Goal: Task Accomplishment & Management: Manage account settings

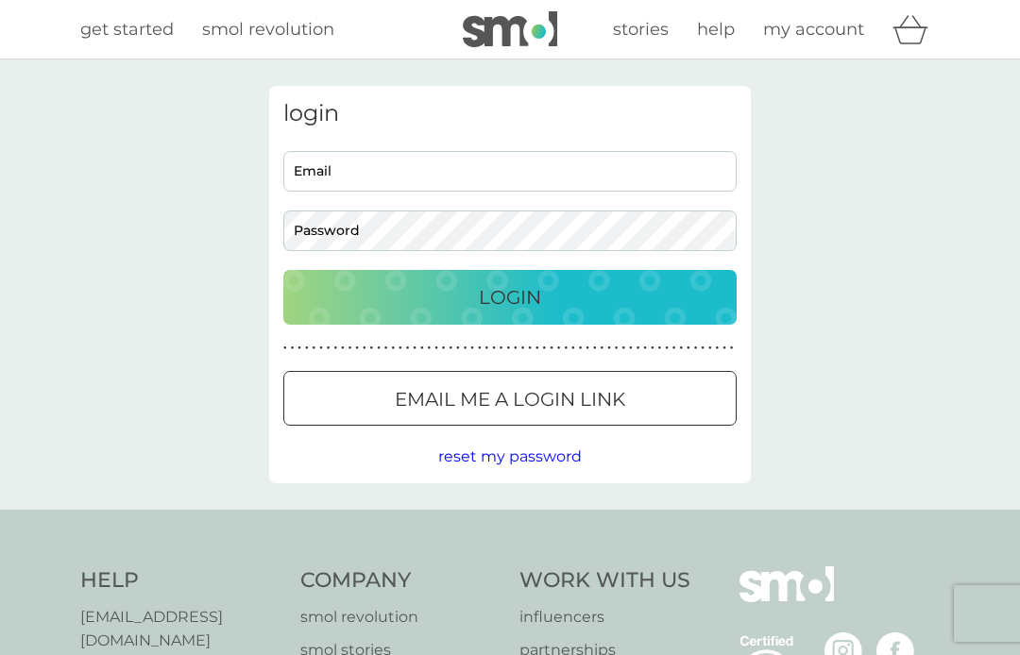
click at [468, 172] on input "Email" at bounding box center [509, 171] width 453 height 41
type input "[EMAIL_ADDRESS][DOMAIN_NAME]"
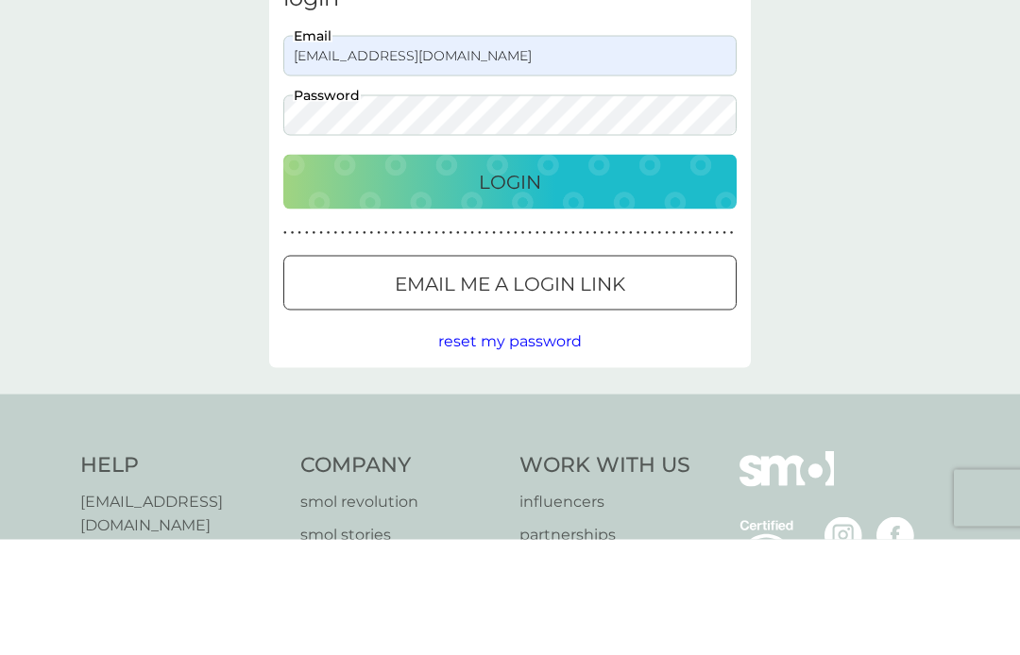
click at [567, 282] on div "Login" at bounding box center [509, 297] width 415 height 30
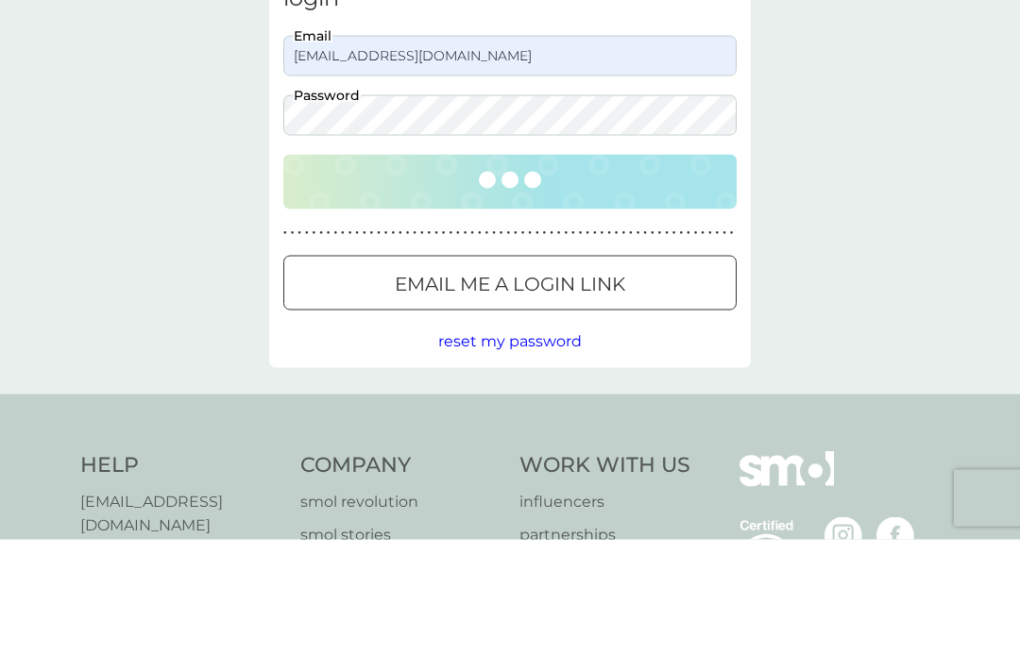
scroll to position [116, 0]
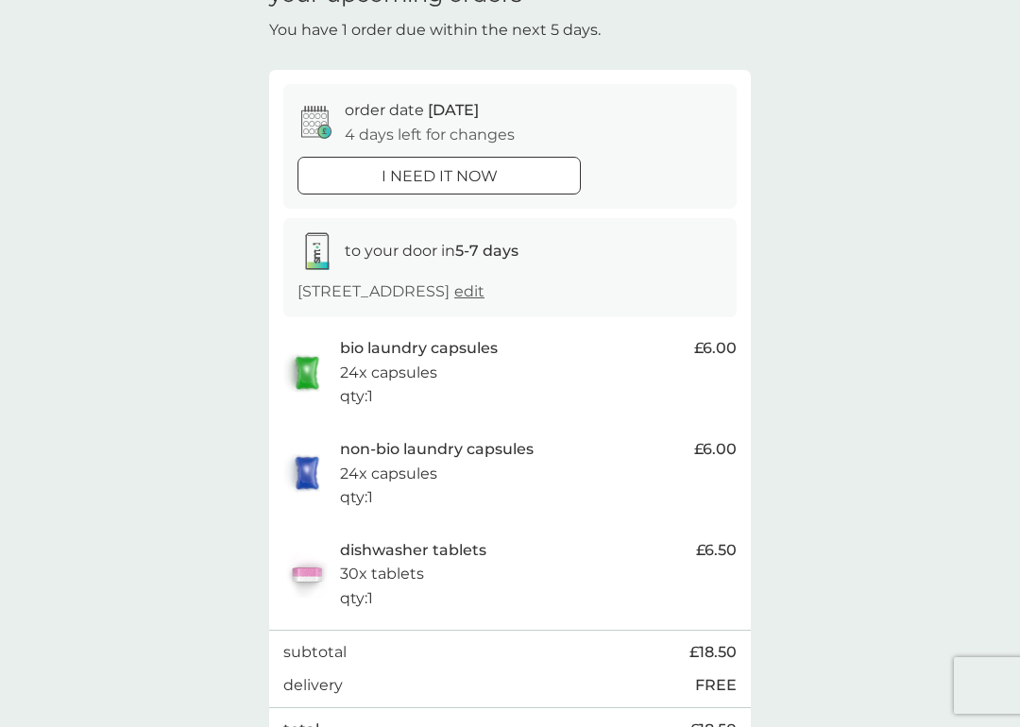
scroll to position [110, 0]
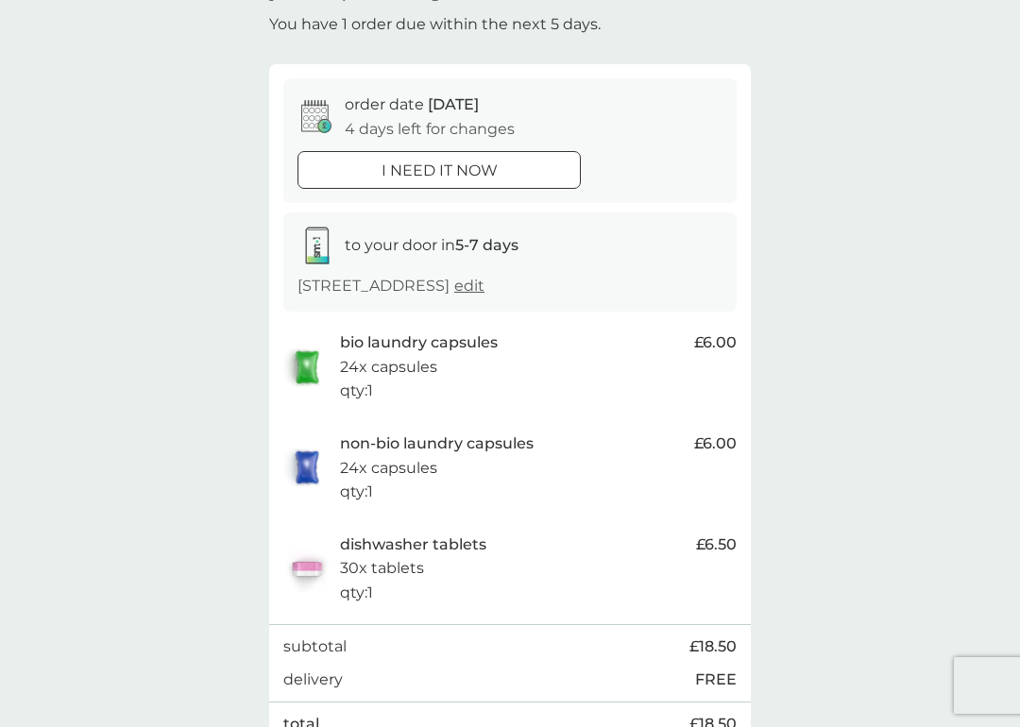
click at [448, 375] on div "bio laundry capsules 24x capsules qty : 1" at bounding box center [512, 366] width 345 height 73
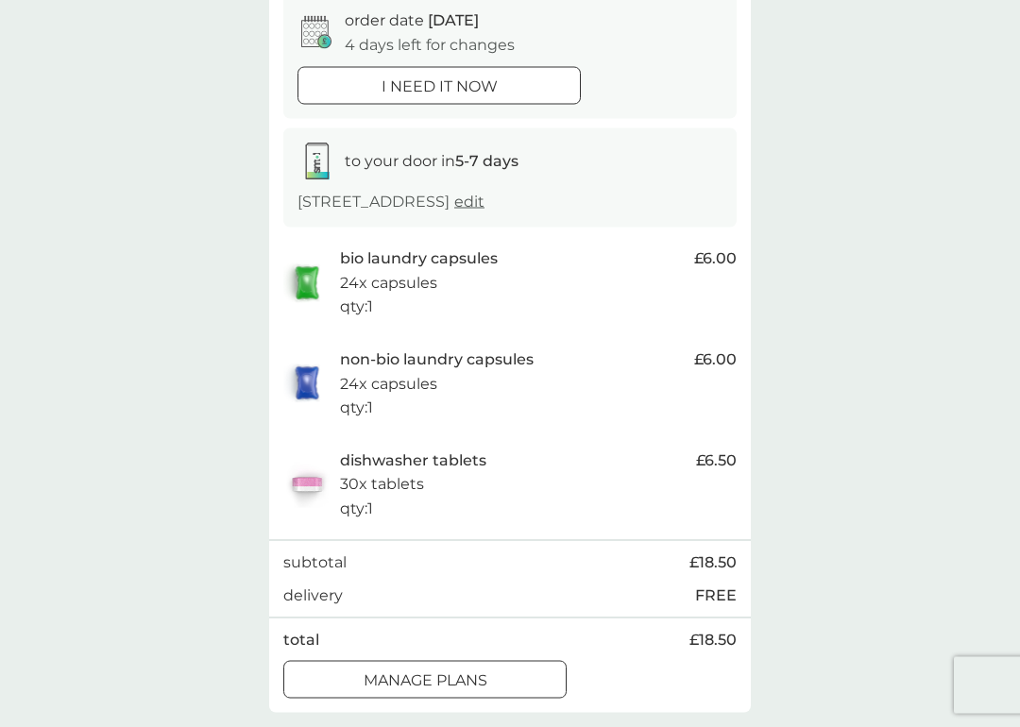
scroll to position [195, 0]
click at [315, 300] on img at bounding box center [306, 282] width 47 height 43
click at [455, 270] on p "bio laundry capsules" at bounding box center [419, 257] width 158 height 25
click at [712, 270] on span "£6.00" at bounding box center [715, 257] width 42 height 25
click at [407, 295] on p "24x capsules" at bounding box center [388, 282] width 97 height 25
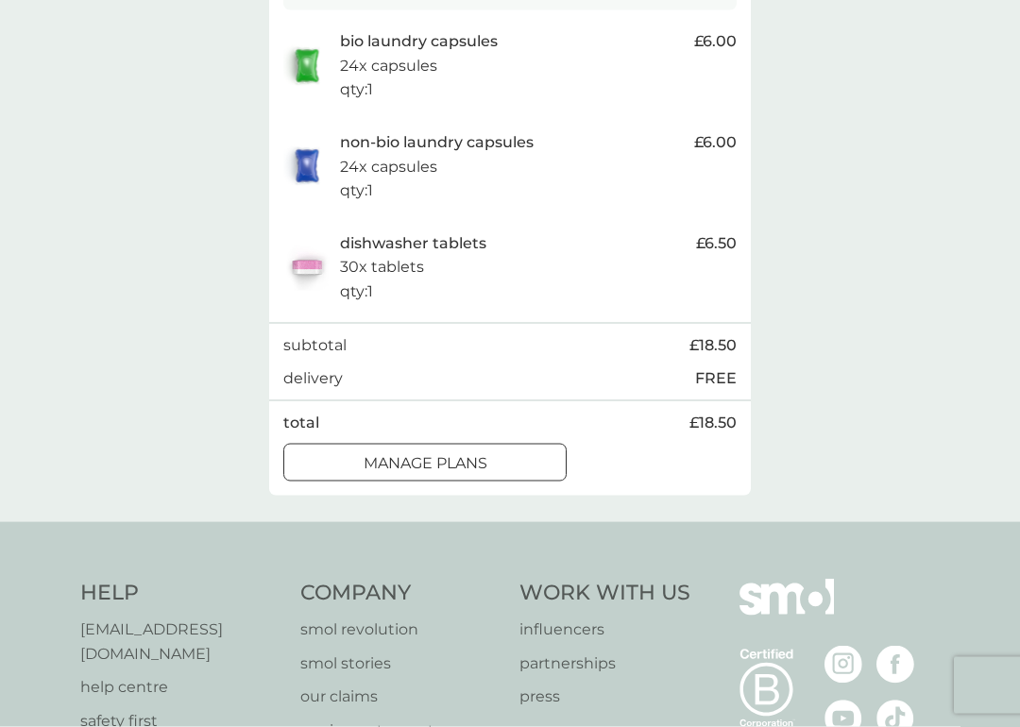
click at [472, 468] on p "manage plans" at bounding box center [425, 463] width 124 height 25
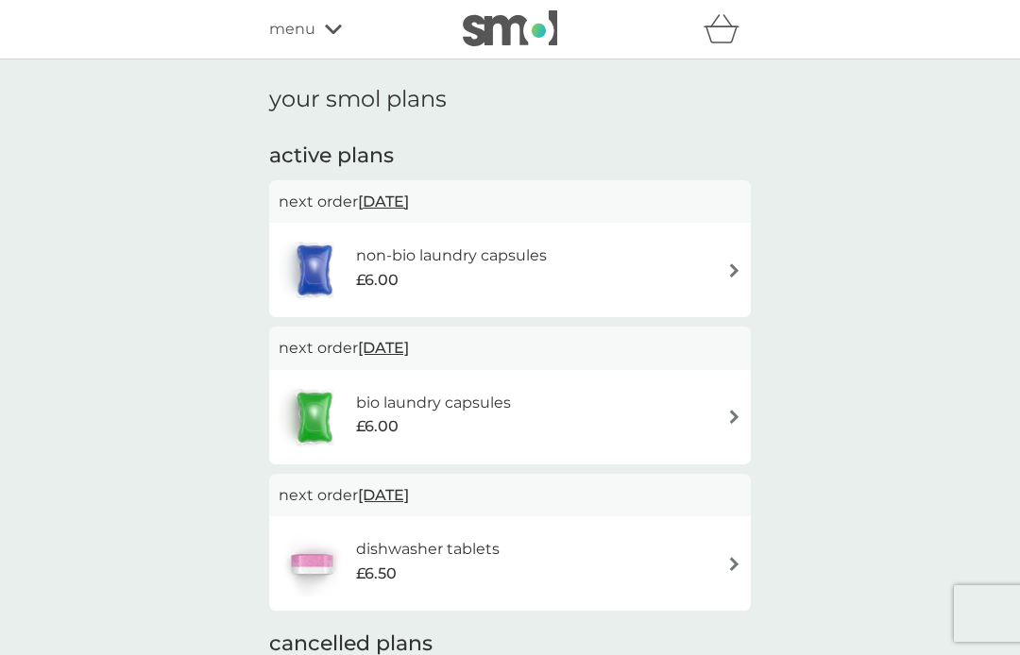
click at [727, 265] on img at bounding box center [734, 270] width 14 height 14
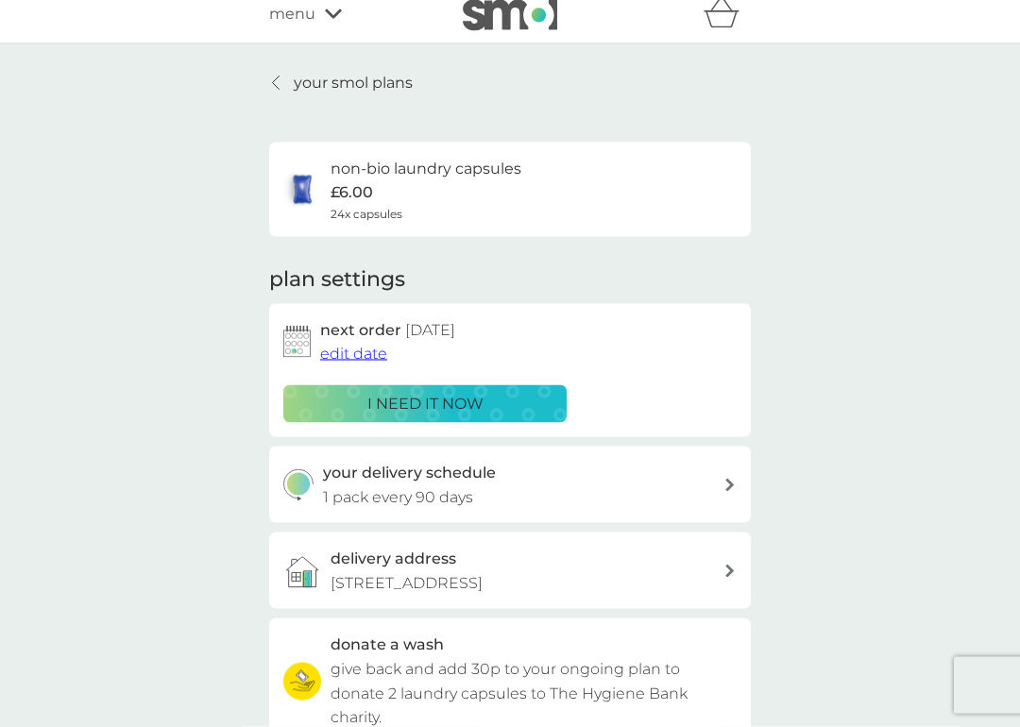
scroll to position [17, 0]
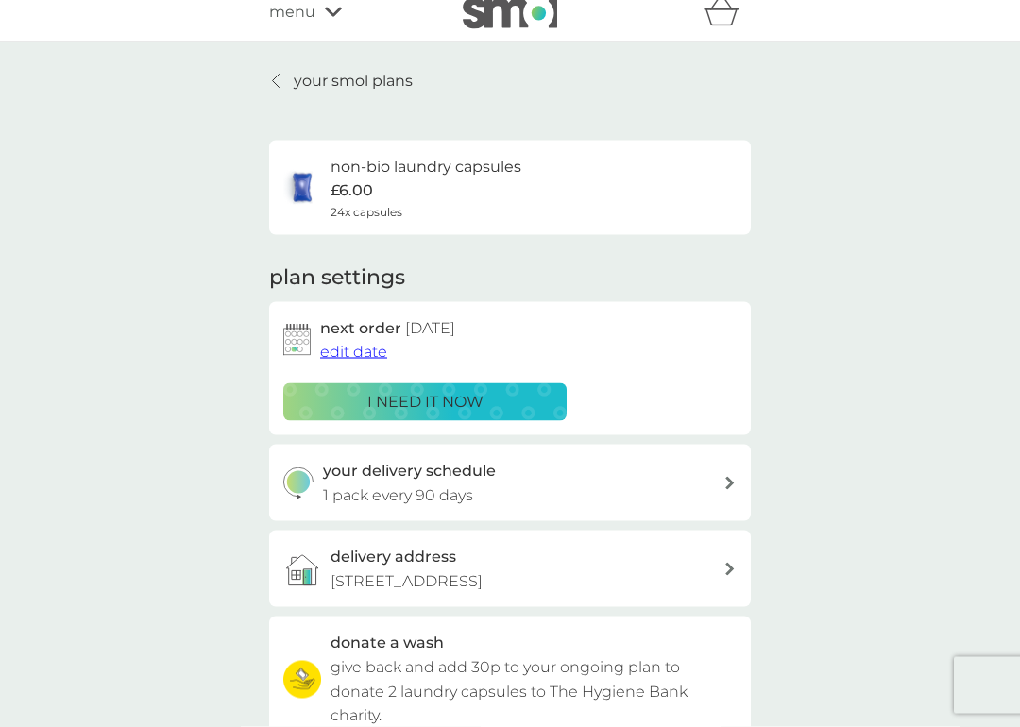
click at [359, 346] on span "edit date" at bounding box center [353, 352] width 67 height 18
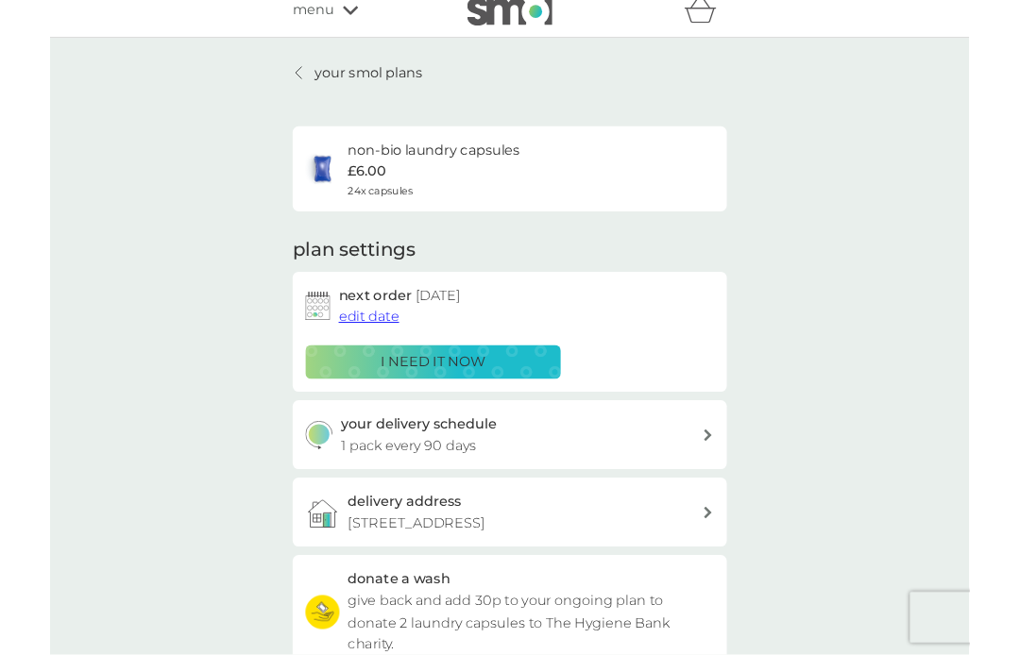
scroll to position [18, 0]
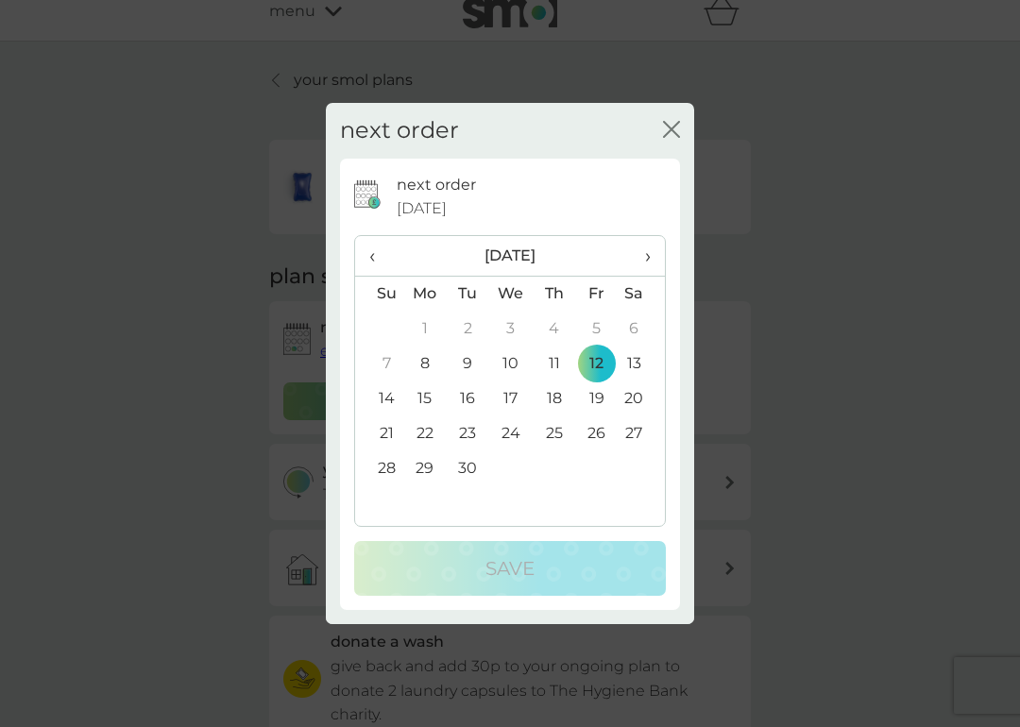
click at [641, 256] on span "›" at bounding box center [641, 256] width 19 height 40
click at [559, 465] on td "30" at bounding box center [553, 468] width 42 height 35
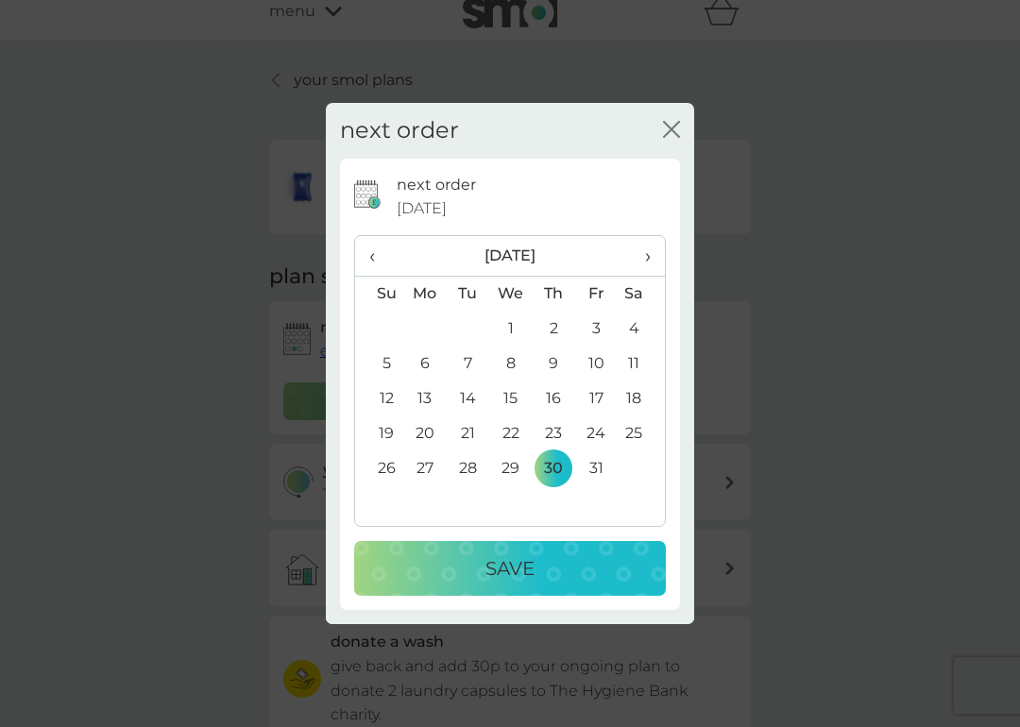
click at [536, 566] on div "Save" at bounding box center [510, 568] width 274 height 30
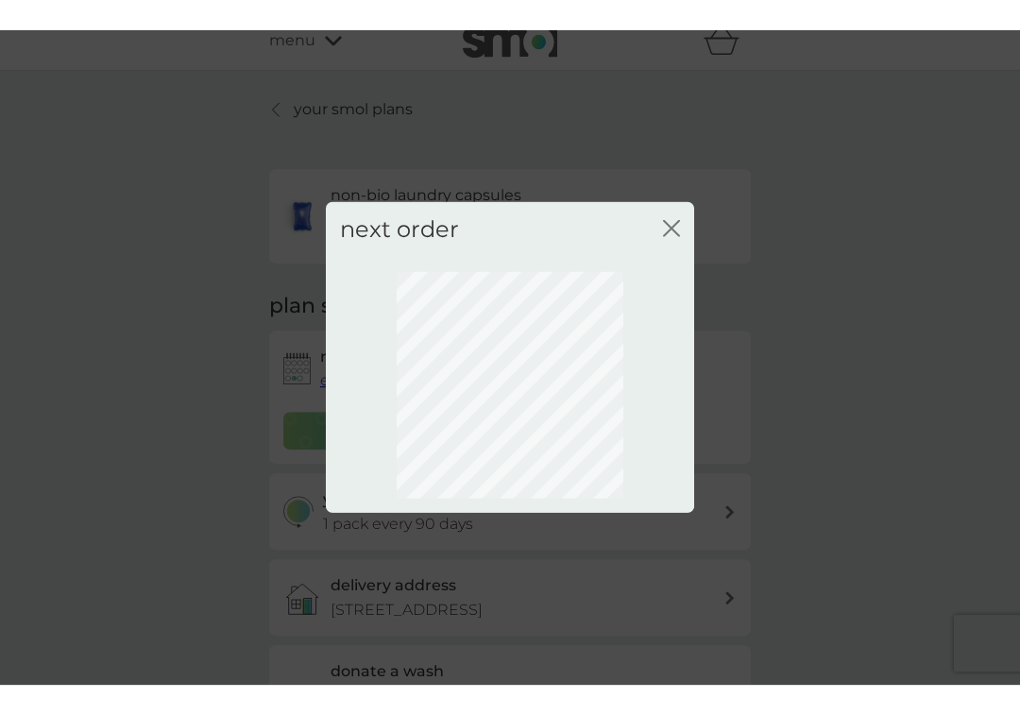
scroll to position [90, 0]
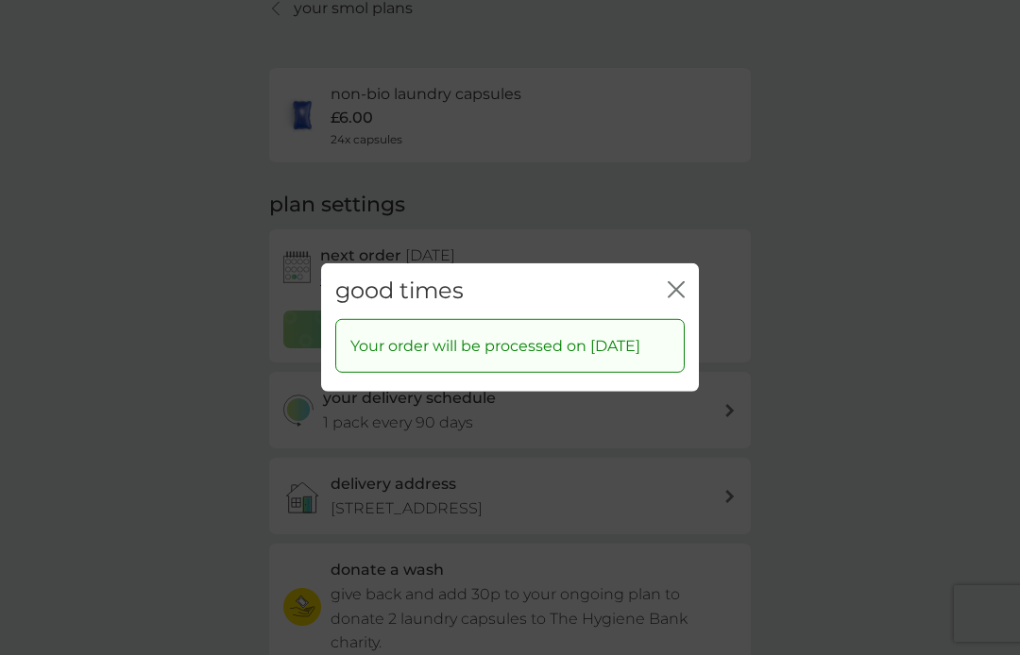
click at [674, 286] on icon "close" at bounding box center [676, 289] width 17 height 17
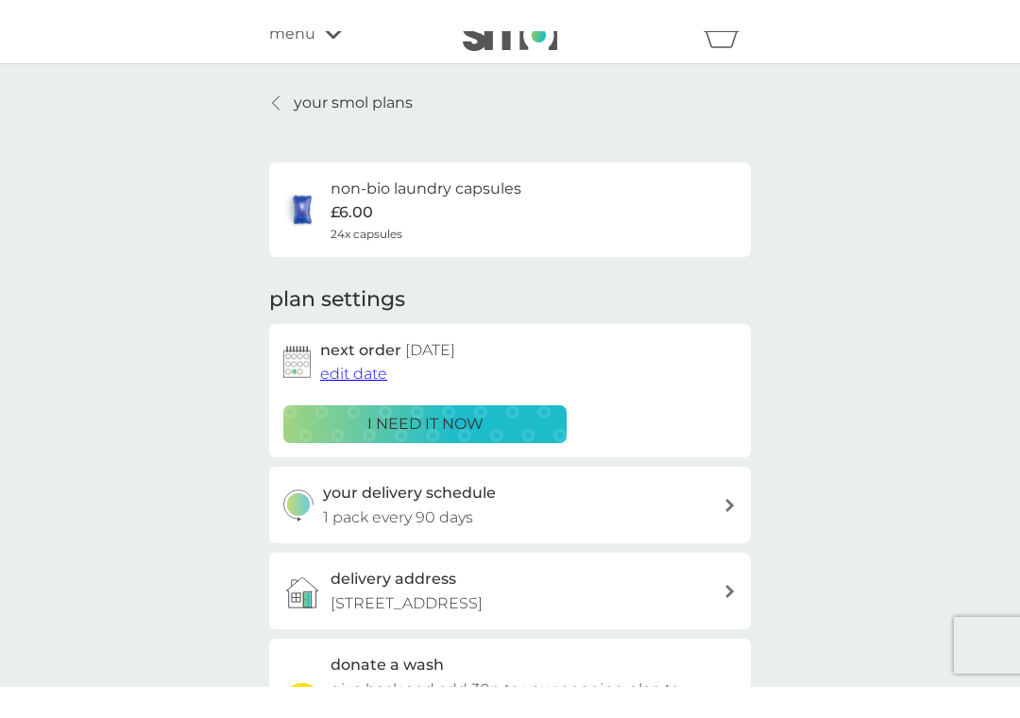
scroll to position [0, 0]
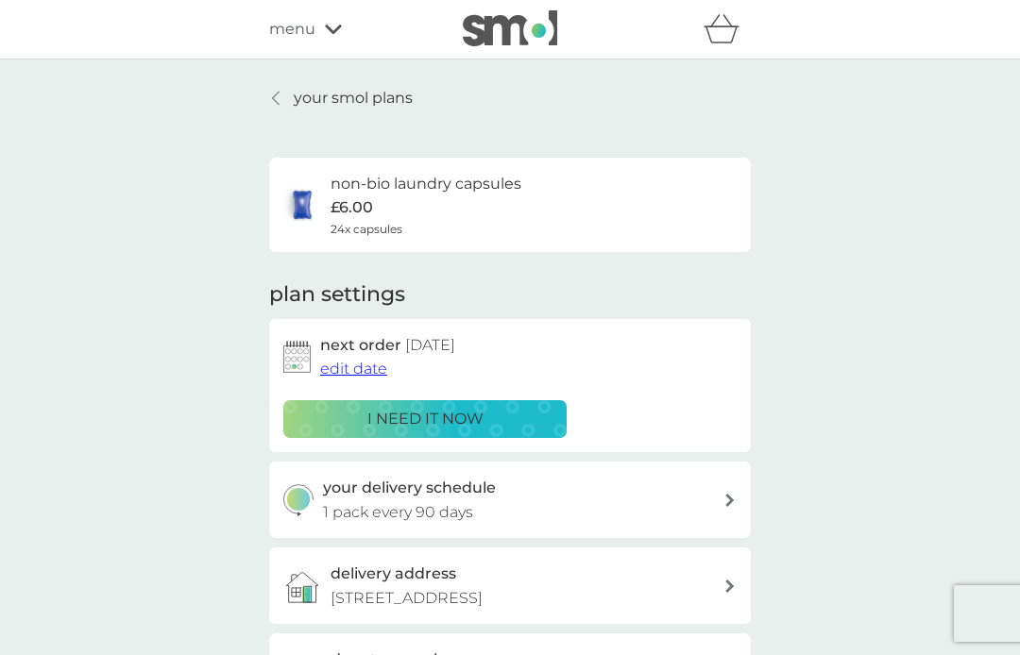
click at [379, 95] on p "your smol plans" at bounding box center [353, 98] width 119 height 25
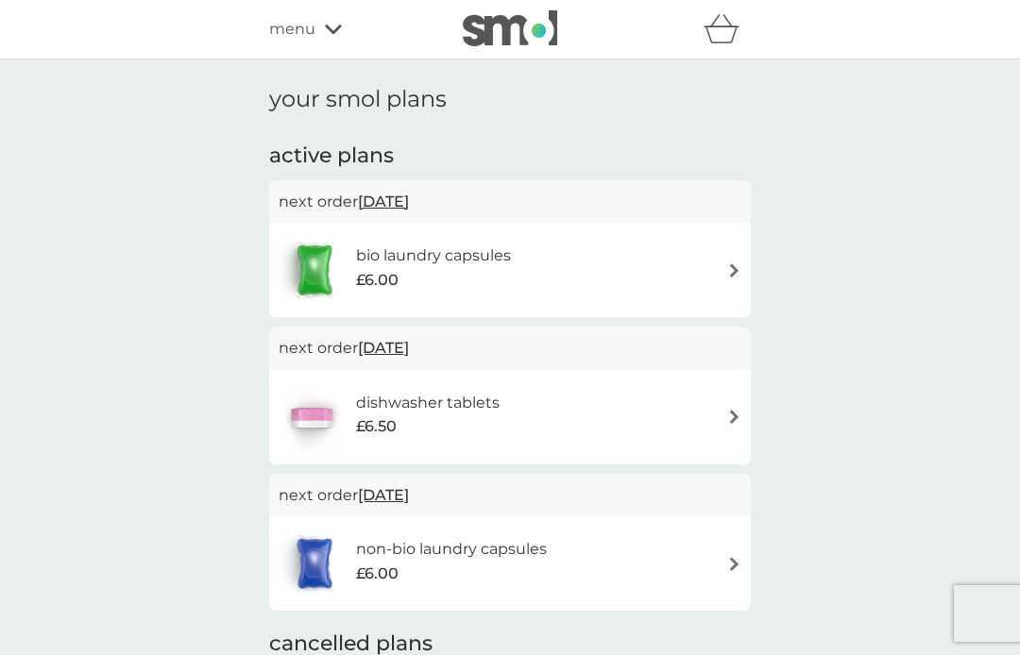
click at [730, 263] on img at bounding box center [734, 270] width 14 height 14
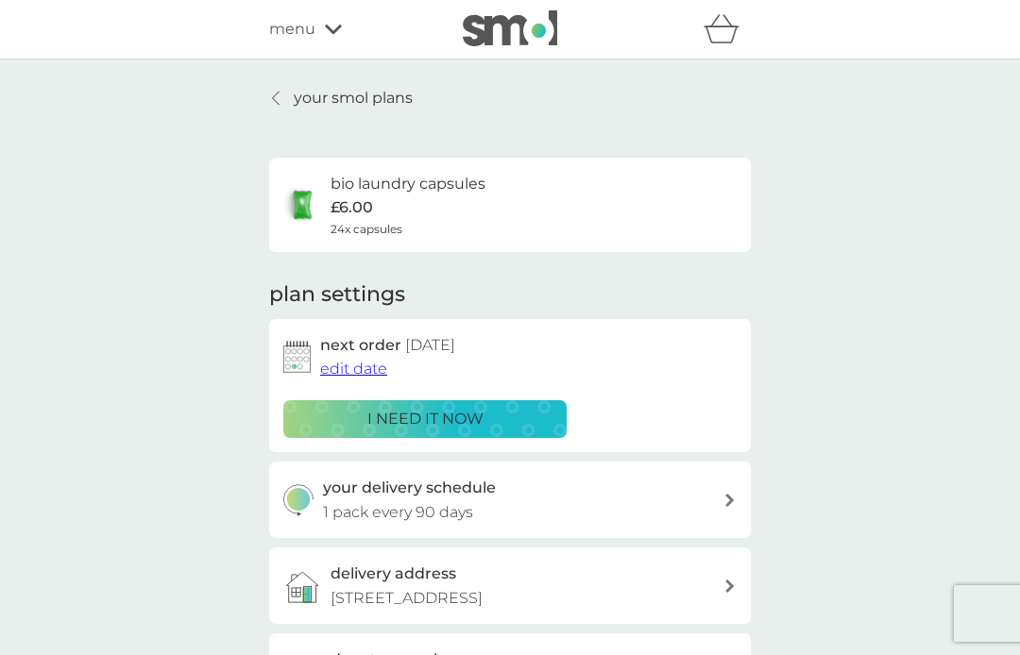
click at [365, 360] on span "edit date" at bounding box center [353, 369] width 67 height 18
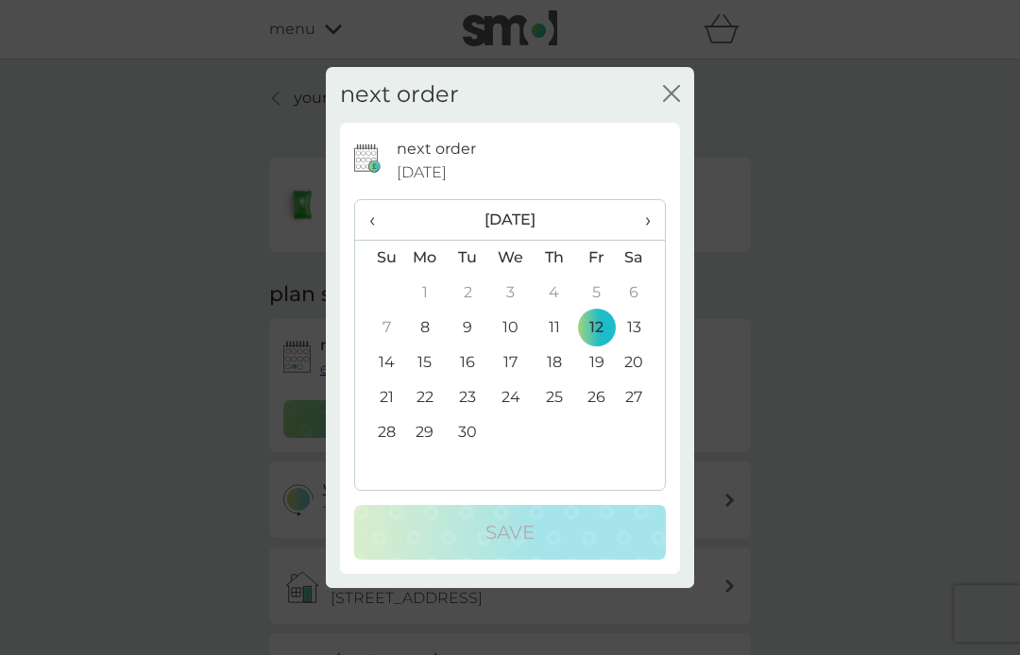
click at [643, 214] on span "›" at bounding box center [641, 220] width 19 height 40
click at [557, 431] on td "30" at bounding box center [553, 432] width 42 height 35
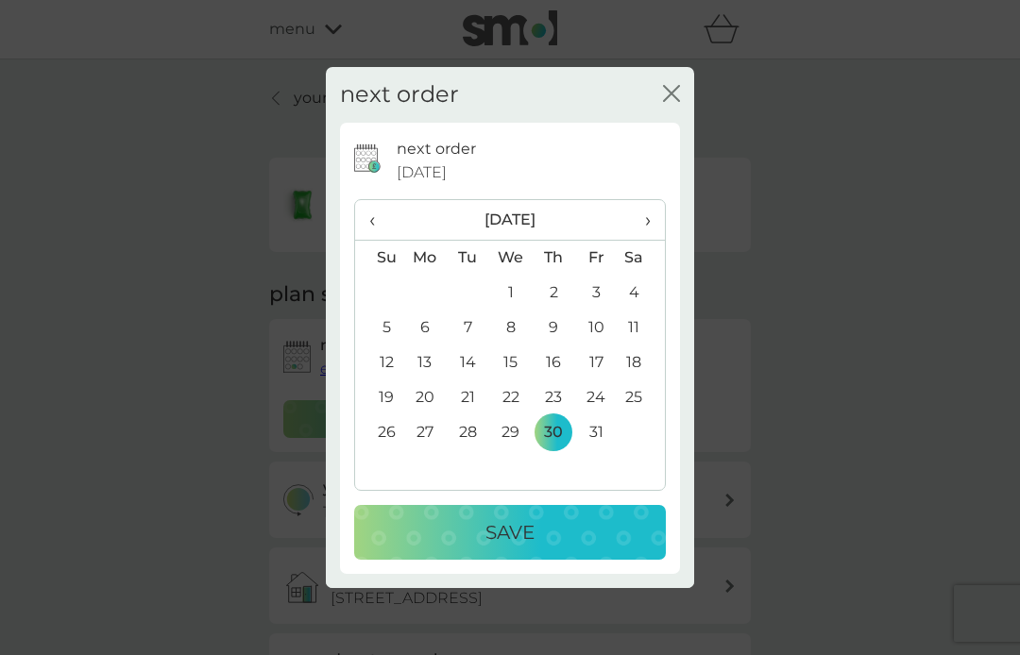
click at [532, 530] on p "Save" at bounding box center [509, 532] width 49 height 30
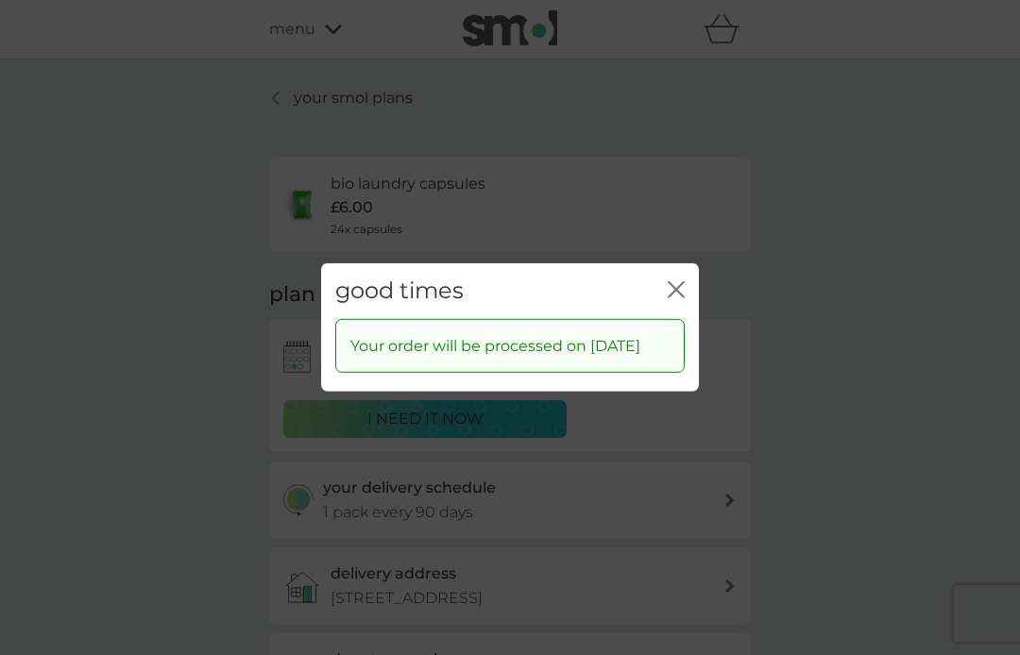
click at [678, 282] on icon "close" at bounding box center [680, 289] width 8 height 15
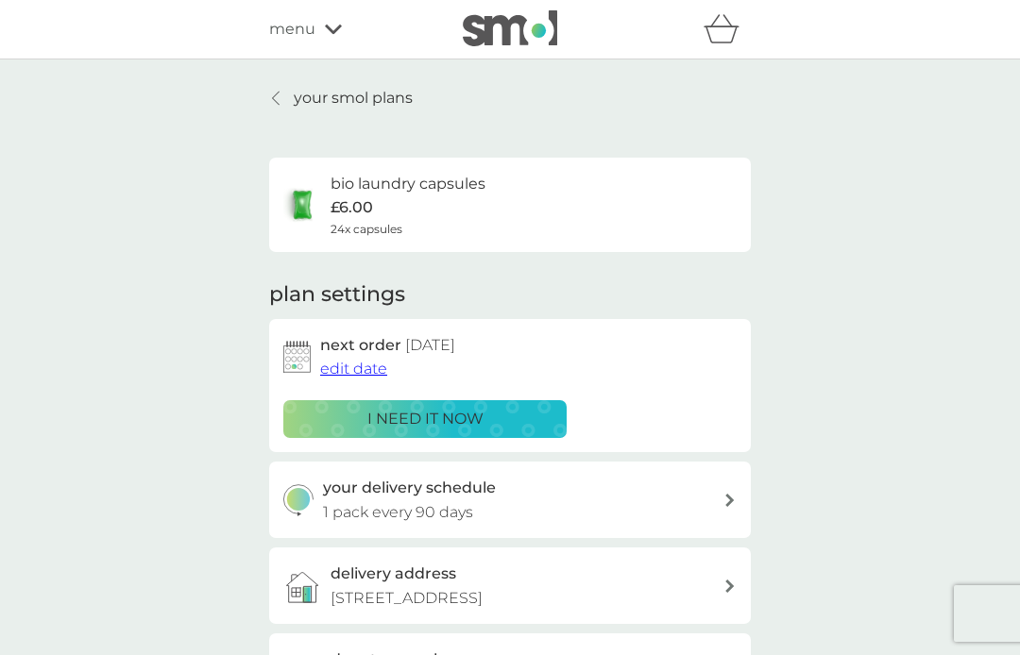
click at [378, 93] on p "your smol plans" at bounding box center [353, 98] width 119 height 25
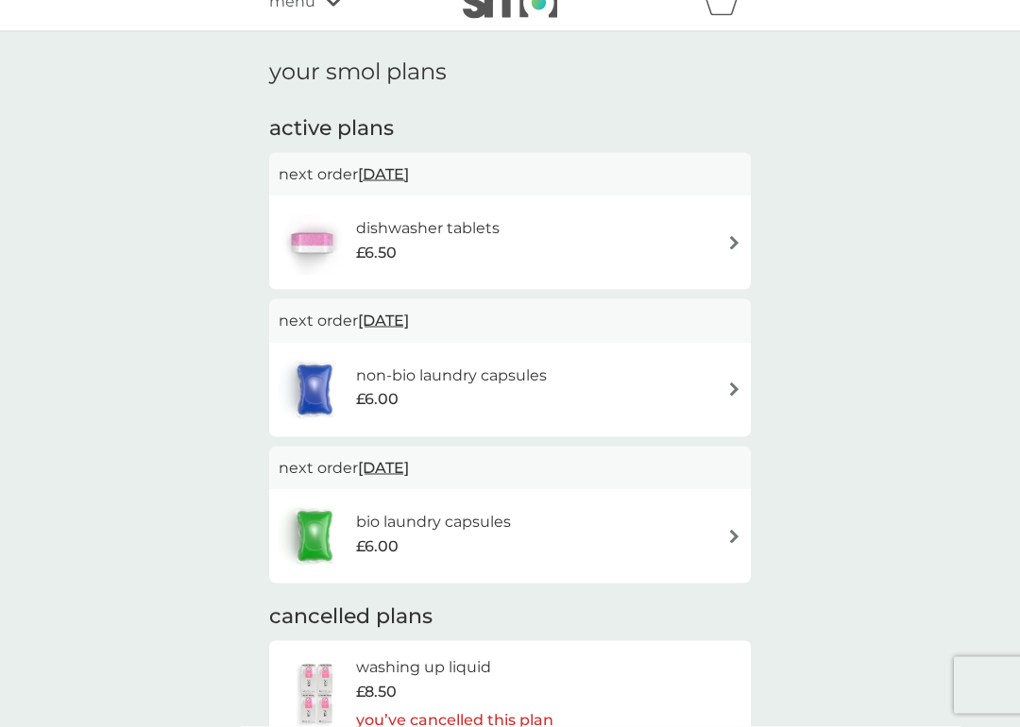
scroll to position [28, 0]
click at [719, 250] on div "dishwasher tablets £6.50" at bounding box center [510, 242] width 463 height 66
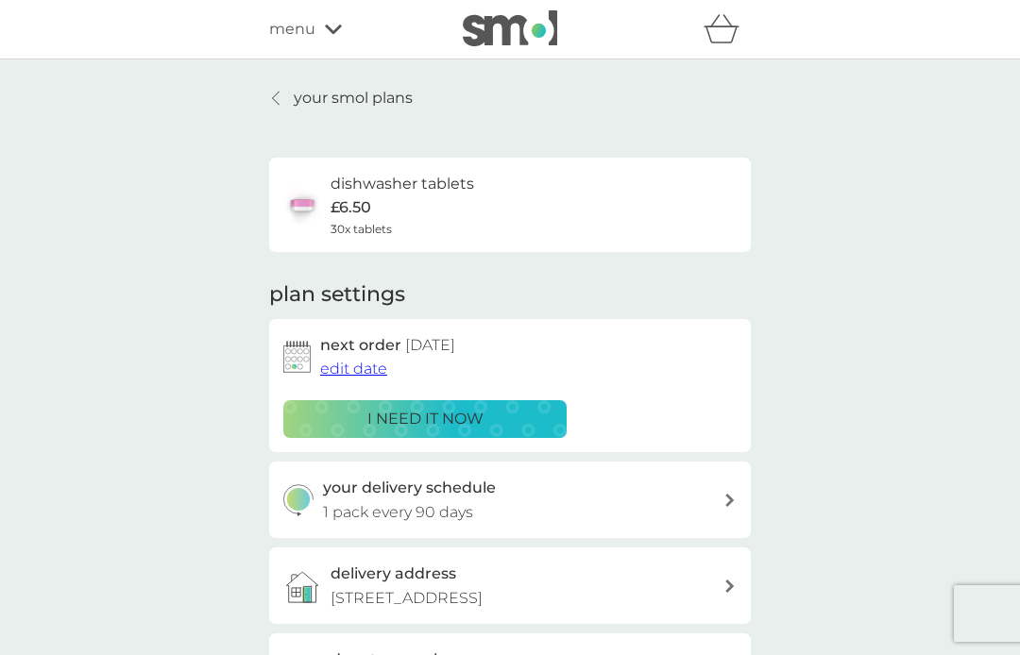
click at [365, 369] on span "edit date" at bounding box center [353, 369] width 67 height 18
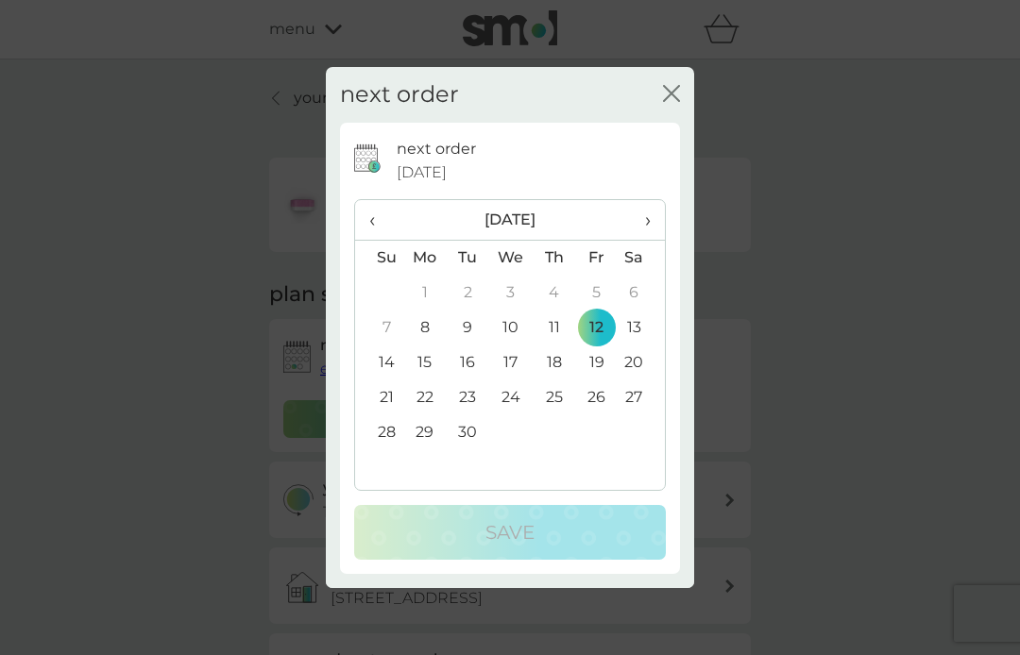
click at [653, 219] on th "›" at bounding box center [640, 220] width 47 height 41
click at [571, 437] on td "30" at bounding box center [553, 432] width 42 height 35
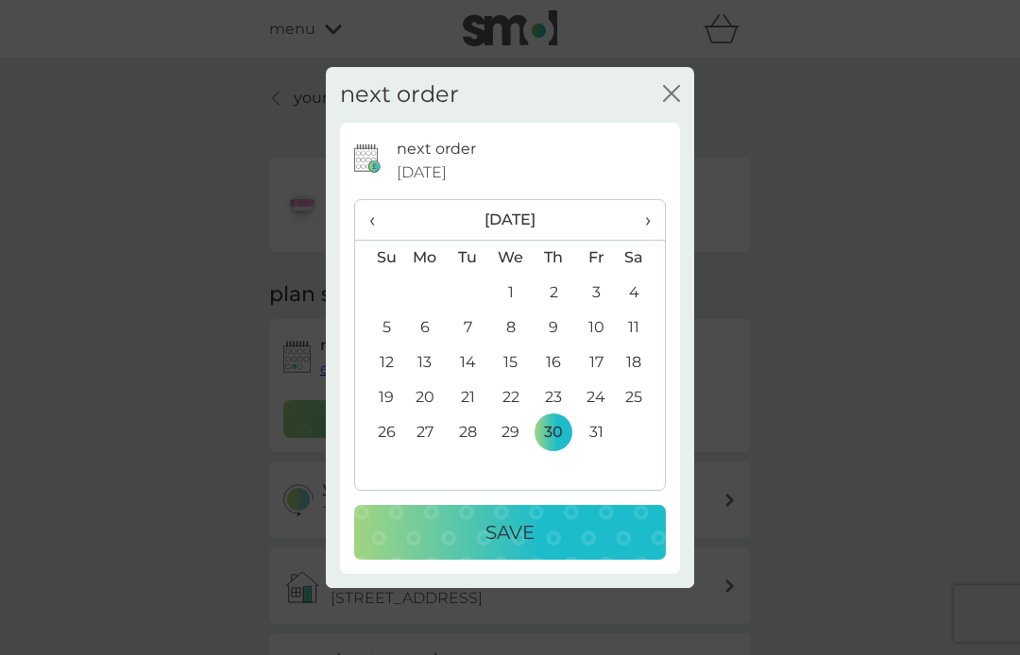
click at [541, 539] on div "Save" at bounding box center [510, 532] width 274 height 30
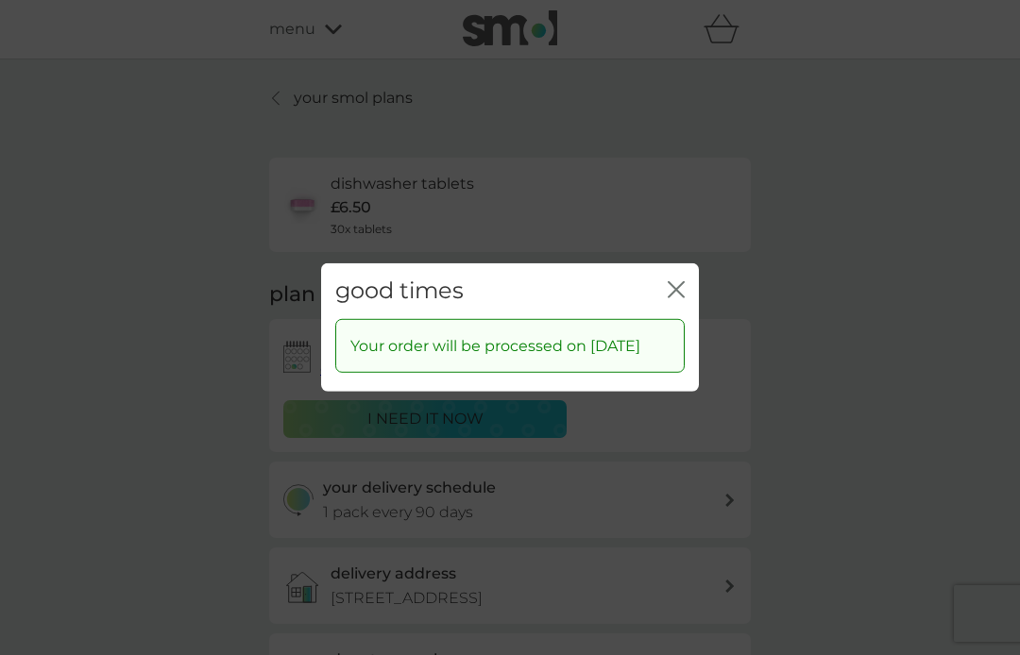
click at [673, 281] on icon "close" at bounding box center [676, 289] width 17 height 17
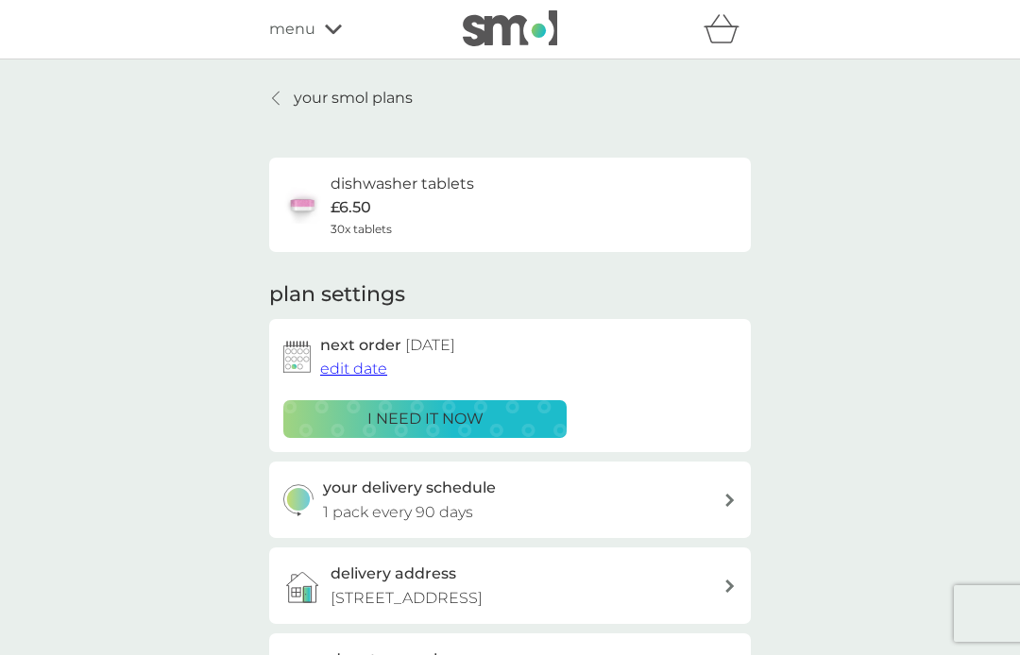
click at [358, 89] on p "your smol plans" at bounding box center [353, 98] width 119 height 25
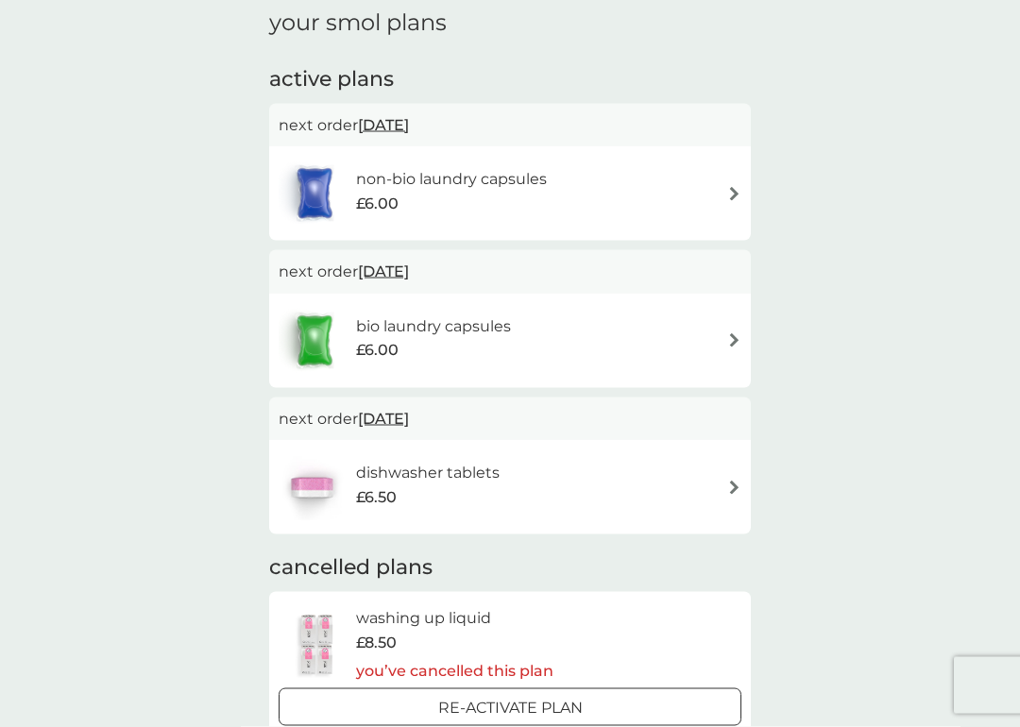
scroll to position [79, 0]
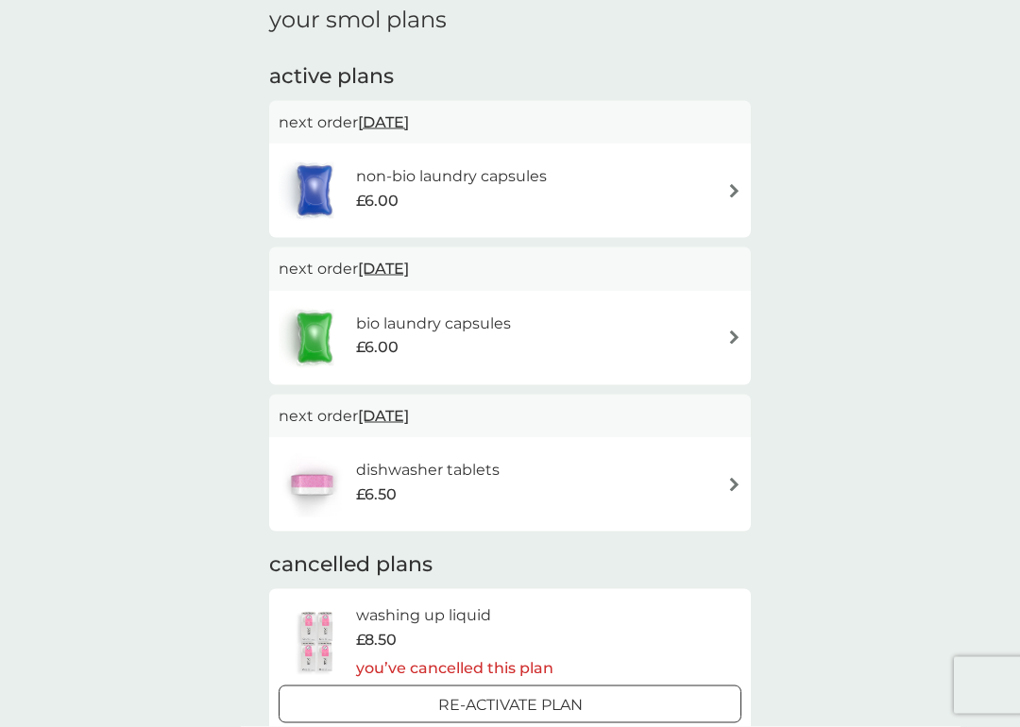
click at [732, 187] on img at bounding box center [734, 191] width 14 height 14
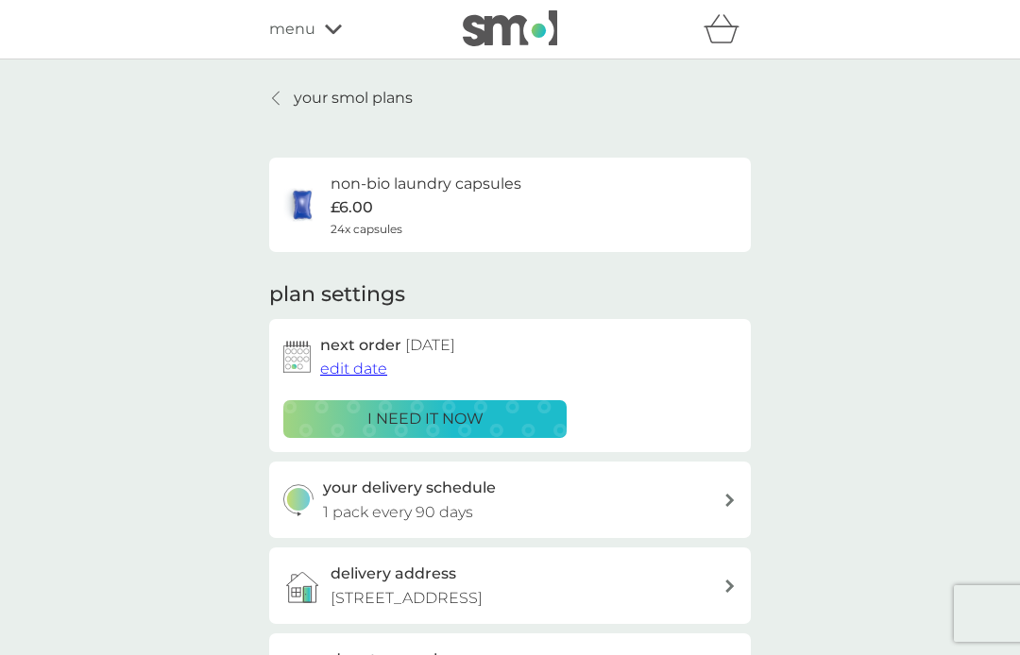
click at [372, 370] on span "edit date" at bounding box center [353, 369] width 67 height 18
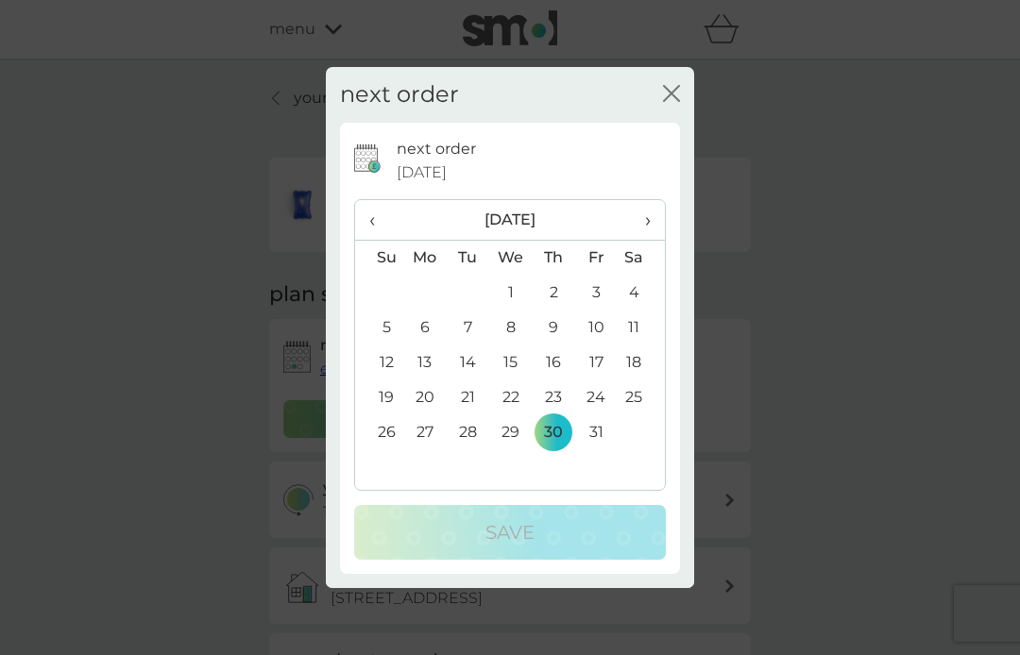
click at [648, 221] on span "›" at bounding box center [641, 220] width 19 height 40
click at [558, 430] on td "27" at bounding box center [553, 432] width 42 height 35
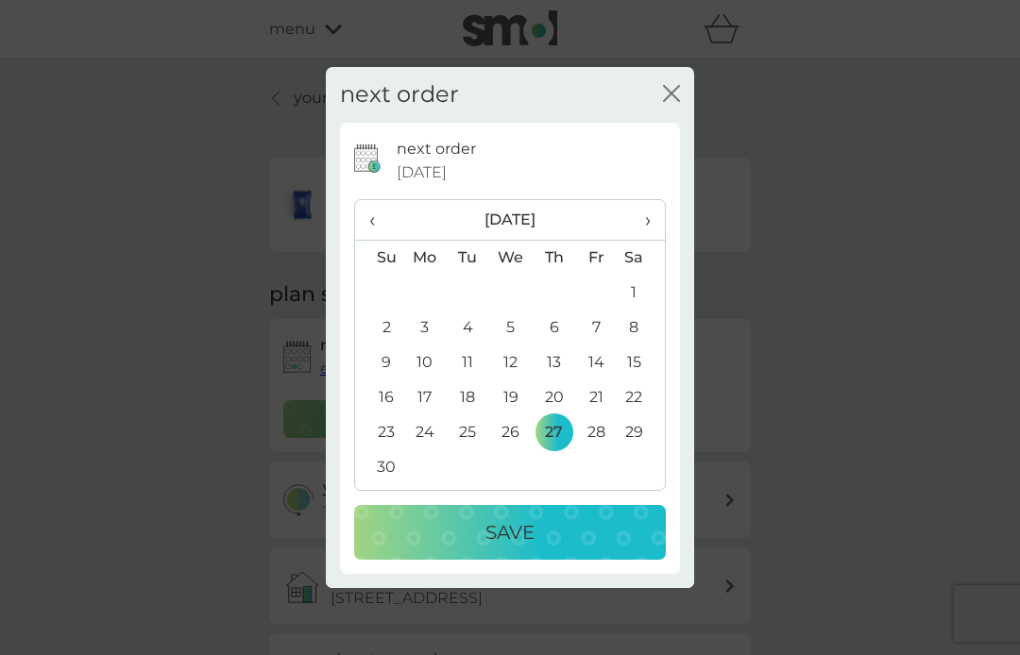
click at [542, 529] on div "Save" at bounding box center [510, 532] width 274 height 30
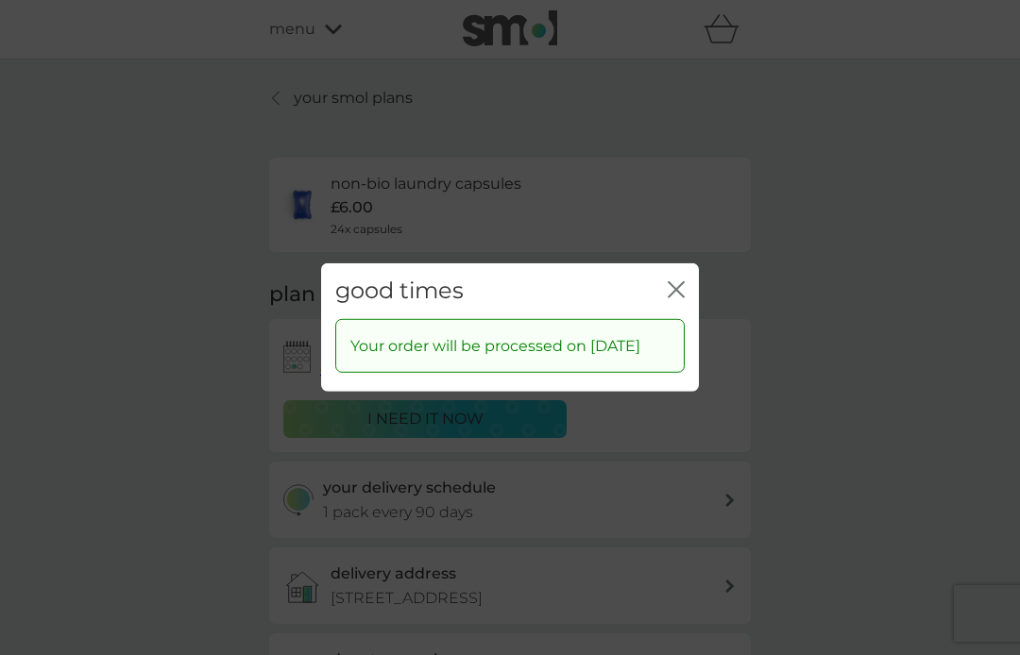
click at [676, 281] on icon "close" at bounding box center [676, 289] width 17 height 17
